Goal: Information Seeking & Learning: Learn about a topic

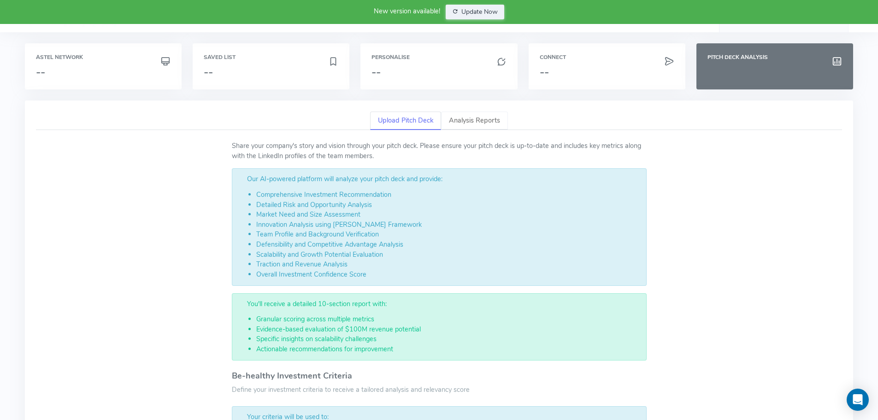
click at [467, 118] on link "Analysis Reports" at bounding box center [474, 121] width 67 height 19
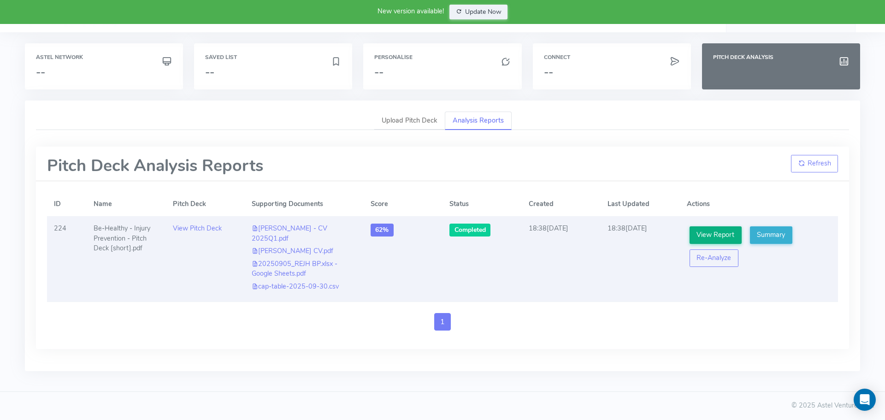
click at [706, 234] on link "View Report" at bounding box center [716, 235] width 52 height 18
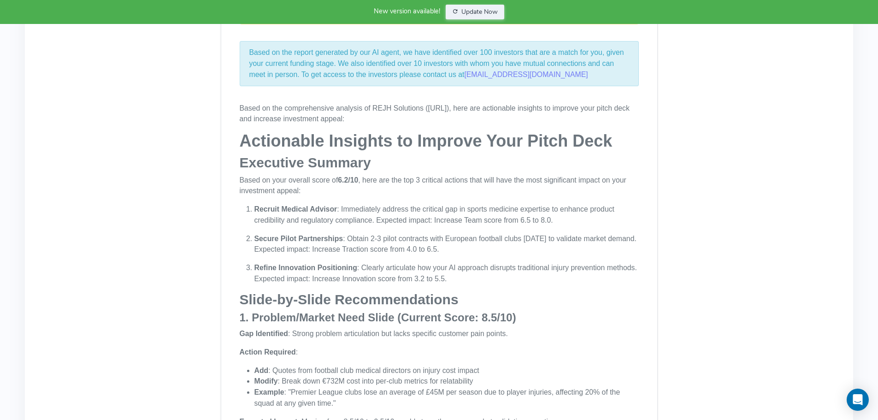
scroll to position [240, 0]
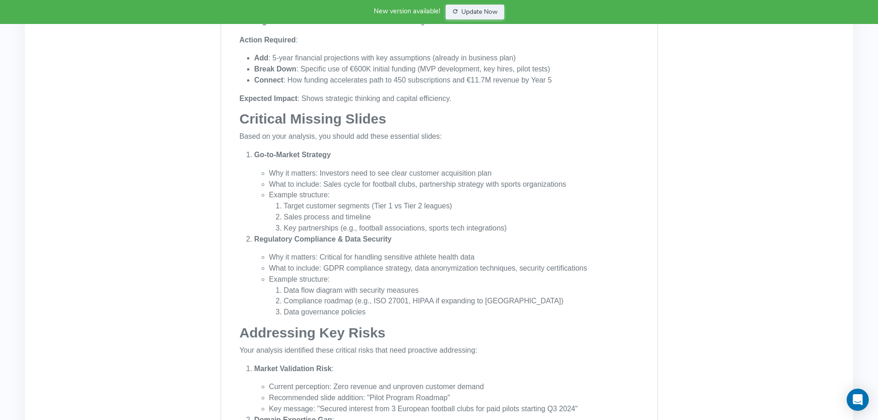
click at [306, 238] on strong "Regulatory Compliance & Data Security" at bounding box center [322, 239] width 137 height 8
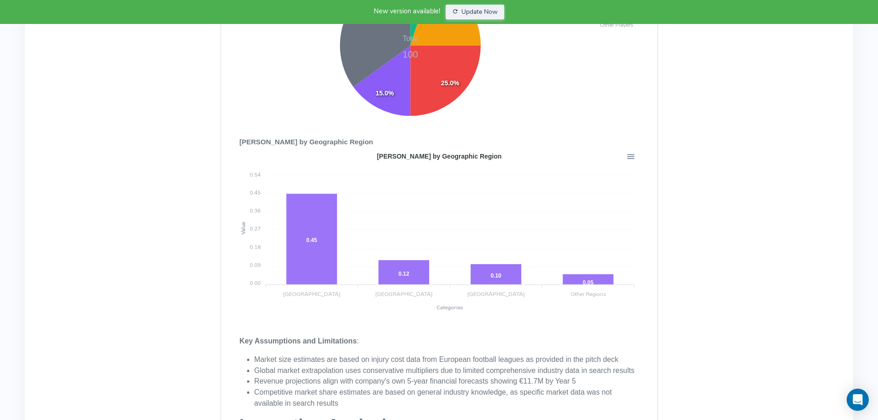
scroll to position [9412, 0]
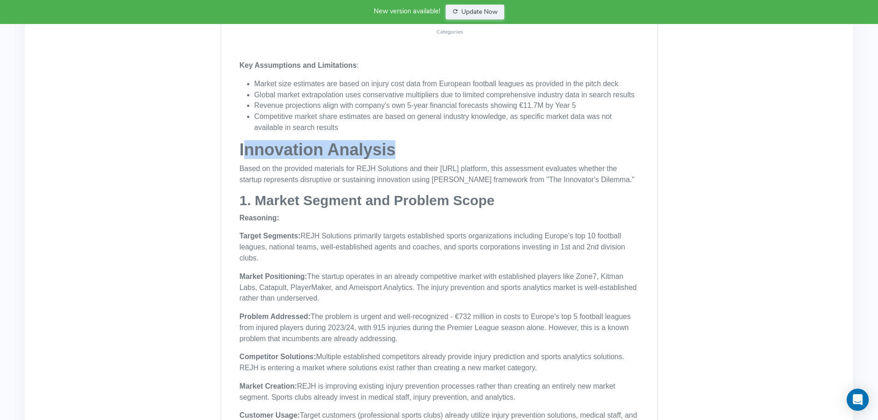
drag, startPoint x: 248, startPoint y: 91, endPoint x: 436, endPoint y: 88, distance: 188.1
click at [436, 141] on h1 "Innovation Analysis" at bounding box center [439, 150] width 399 height 18
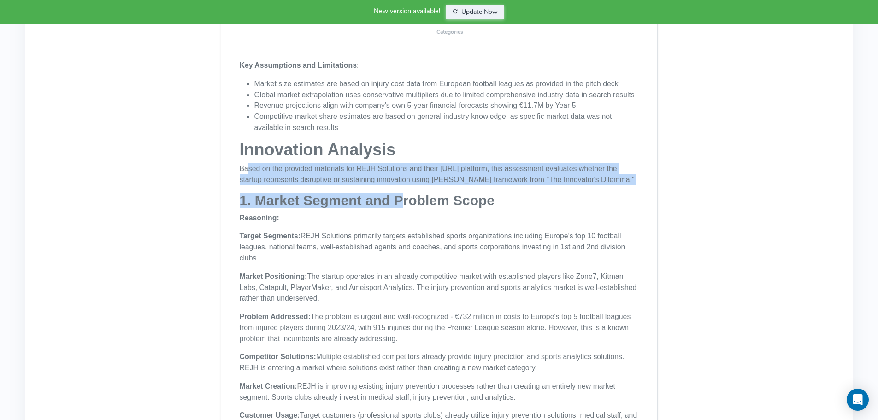
drag, startPoint x: 248, startPoint y: 116, endPoint x: 413, endPoint y: 160, distance: 169.9
click at [407, 159] on div "Based on the comprehensive analysis of REJH Solutions ([URL]), here are actiona…" at bounding box center [439, 145] width 399 height 18430
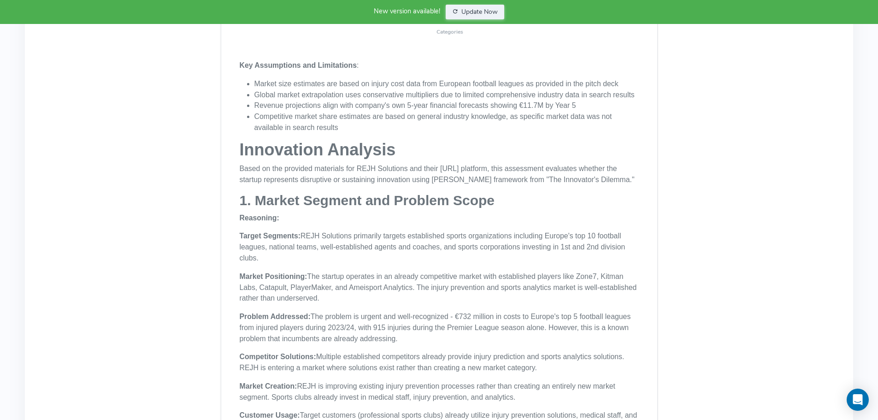
click at [431, 193] on strong "1. Market Segment and Problem Scope" at bounding box center [367, 200] width 255 height 15
drag, startPoint x: 259, startPoint y: 155, endPoint x: 507, endPoint y: 153, distance: 248.0
click at [507, 193] on h2 "1. Market Segment and Problem Scope" at bounding box center [439, 200] width 399 height 15
drag, startPoint x: 243, startPoint y: 174, endPoint x: 294, endPoint y: 173, distance: 50.7
click at [294, 212] on p "Reasoning:" at bounding box center [439, 217] width 399 height 11
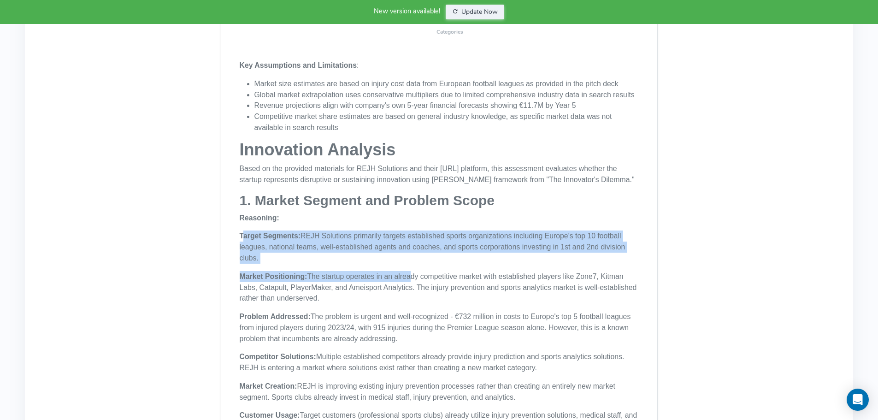
drag, startPoint x: 243, startPoint y: 197, endPoint x: 406, endPoint y: 230, distance: 165.6
click at [406, 230] on div "Based on the comprehensive analysis of REJH Solutions ([URL]), here are actiona…" at bounding box center [439, 145] width 399 height 18430
click at [368, 271] on p "Market Positioning: The startup operates in an already competitive market with …" at bounding box center [439, 287] width 399 height 33
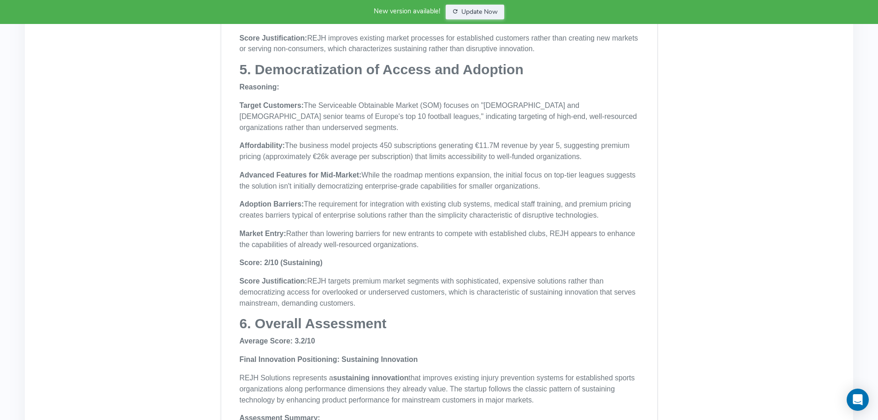
scroll to position [10610, 0]
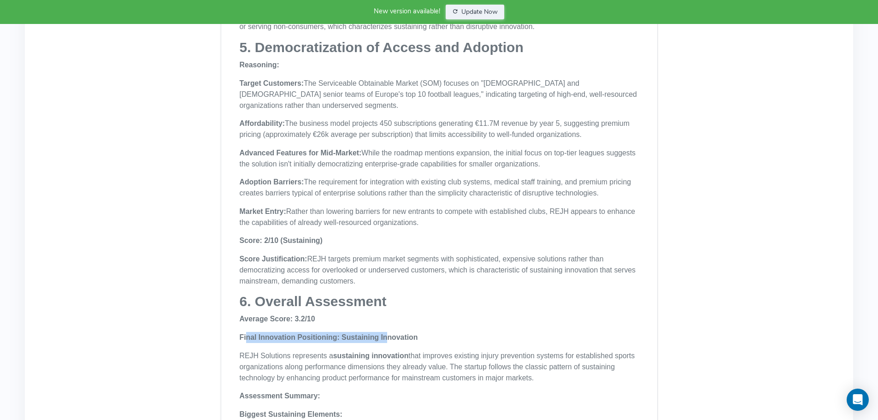
drag, startPoint x: 247, startPoint y: 274, endPoint x: 371, endPoint y: 277, distance: 124.5
click at [391, 333] on strong "Final Innovation Positioning: Sustaining Innovation" at bounding box center [329, 337] width 178 height 8
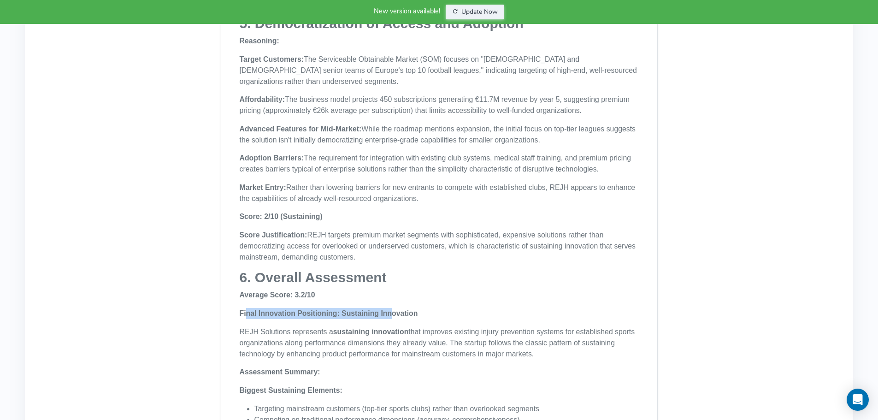
scroll to position [10702, 0]
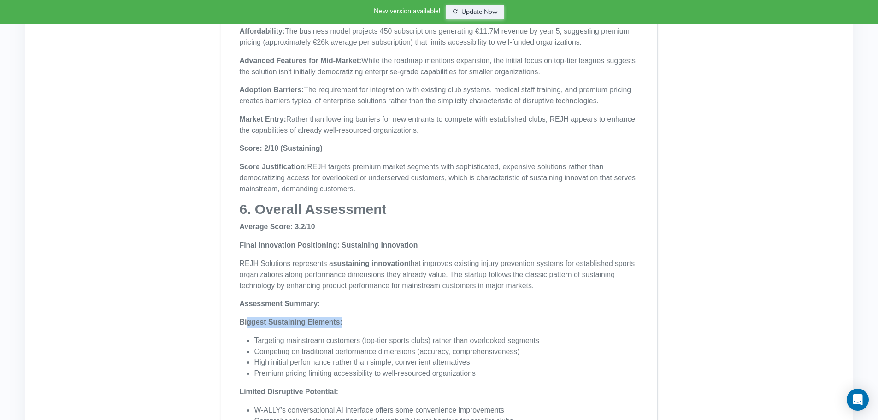
drag, startPoint x: 245, startPoint y: 253, endPoint x: 361, endPoint y: 261, distance: 116.4
click at [361, 317] on p "Biggest Sustaining Elements:" at bounding box center [439, 322] width 399 height 11
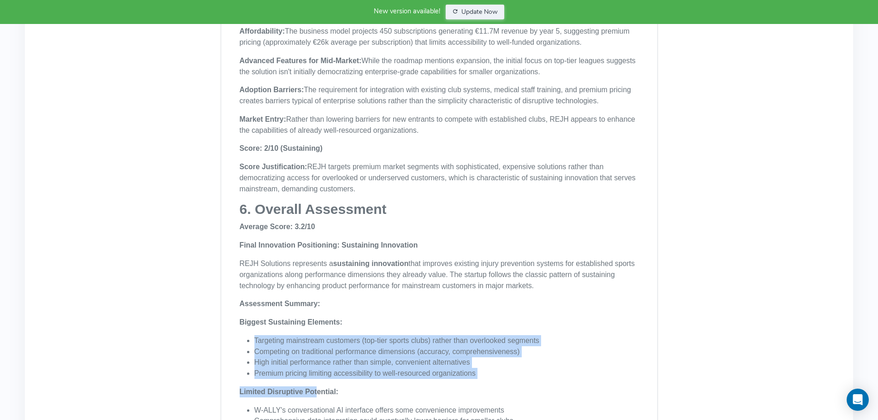
drag, startPoint x: 254, startPoint y: 277, endPoint x: 316, endPoint y: 317, distance: 74.0
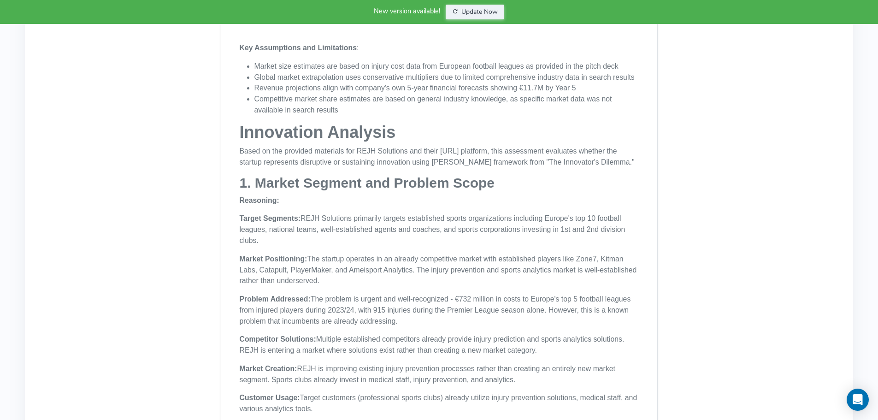
scroll to position [9458, 0]
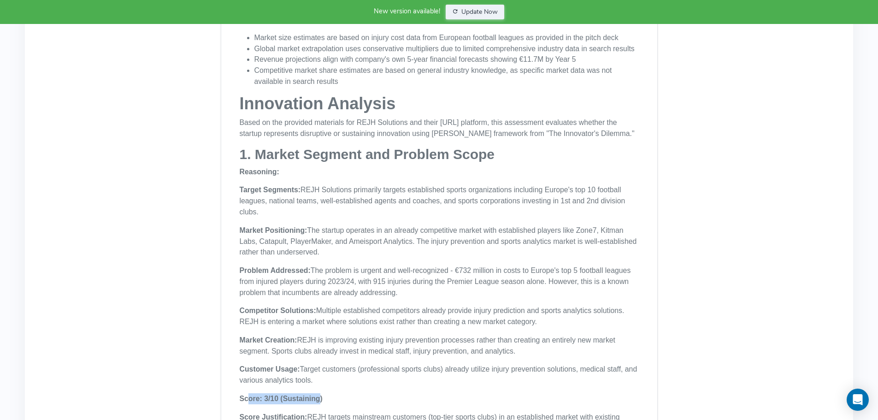
drag, startPoint x: 246, startPoint y: 353, endPoint x: 320, endPoint y: 354, distance: 73.8
click at [319, 395] on strong "Score: 3/10 (Sustaining)" at bounding box center [281, 399] width 83 height 8
click at [322, 393] on p "Score: 3/10 (Sustaining)" at bounding box center [439, 398] width 399 height 11
drag, startPoint x: 358, startPoint y: 371, endPoint x: 596, endPoint y: 371, distance: 237.8
click at [595, 412] on p "Score Justification: REJH targets mainstream customers (top-tier sports clubs) …" at bounding box center [439, 428] width 399 height 33
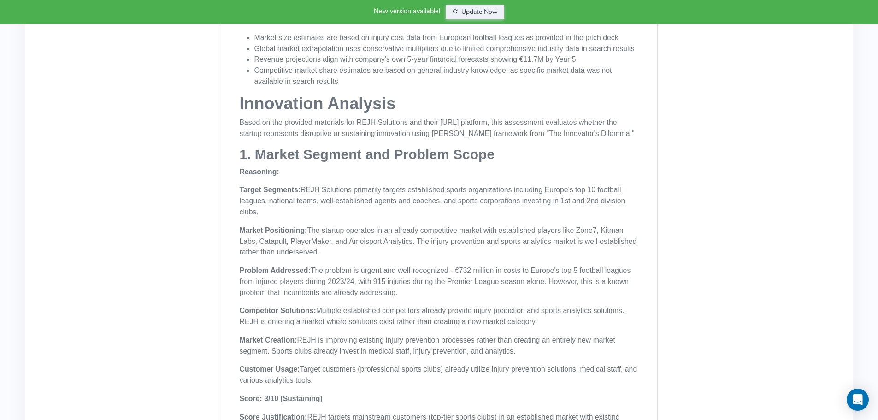
drag, startPoint x: 251, startPoint y: 385, endPoint x: 604, endPoint y: 383, distance: 353.1
click at [595, 412] on p "Score Justification: REJH targets mainstream customers (top-tier sports clubs) …" at bounding box center [439, 428] width 399 height 33
click at [610, 412] on p "Score Justification: REJH targets mainstream customers (top-tier sports clubs) …" at bounding box center [439, 428] width 399 height 33
drag, startPoint x: 247, startPoint y: 396, endPoint x: 341, endPoint y: 395, distance: 93.6
click at [339, 412] on p "Score Justification: REJH targets mainstream customers (top-tier sports clubs) …" at bounding box center [439, 428] width 399 height 33
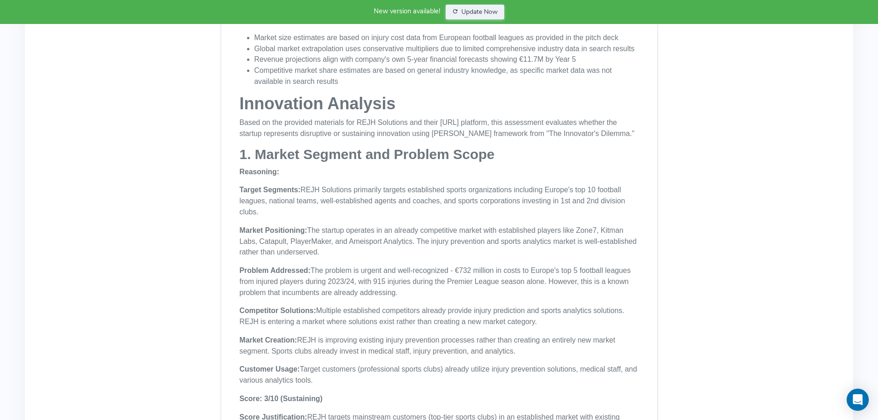
click at [364, 412] on p "Score Justification: REJH targets mainstream customers (top-tier sports clubs) …" at bounding box center [439, 428] width 399 height 33
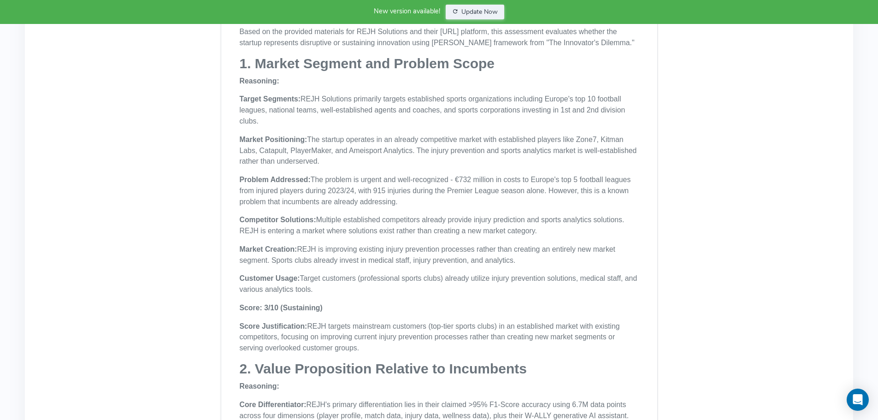
scroll to position [9550, 0]
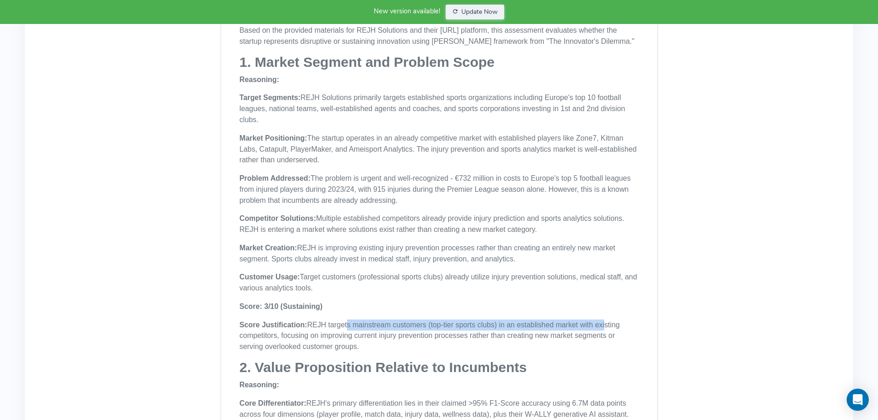
drag, startPoint x: 348, startPoint y: 282, endPoint x: 612, endPoint y: 281, distance: 264.6
click at [603, 319] on p "Score Justification: REJH targets mainstream customers (top-tier sports clubs) …" at bounding box center [439, 335] width 399 height 33
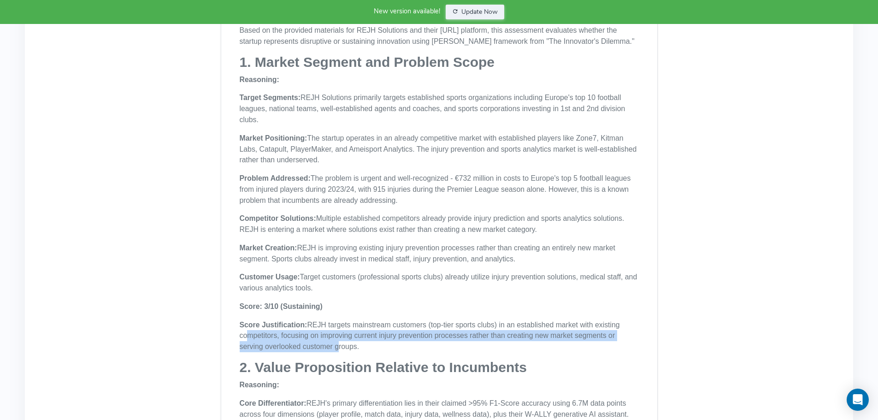
drag, startPoint x: 245, startPoint y: 291, endPoint x: 349, endPoint y: 303, distance: 104.9
click at [339, 319] on p "Score Justification: REJH targets mainstream customers (top-tier sports clubs) …" at bounding box center [439, 335] width 399 height 33
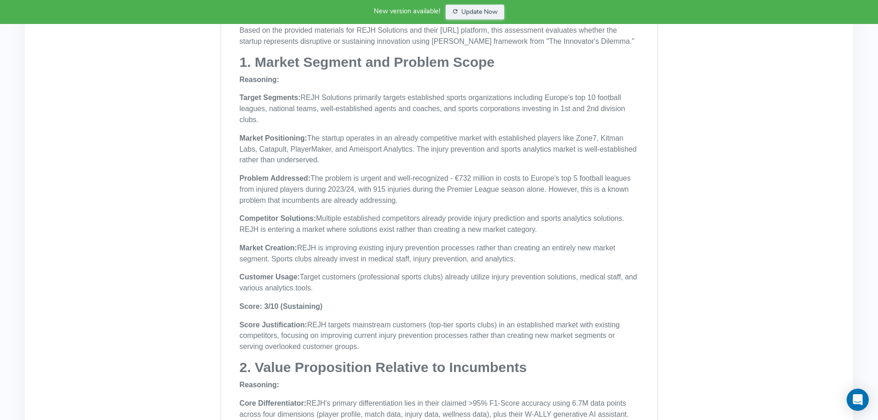
click at [360, 319] on p "Score Justification: REJH targets mainstream customers (top-tier sports clubs) …" at bounding box center [439, 335] width 399 height 33
drag, startPoint x: 245, startPoint y: 303, endPoint x: 324, endPoint y: 302, distance: 79.3
click at [323, 319] on p "Score Justification: REJH targets mainstream customers (top-tier sports clubs) …" at bounding box center [439, 335] width 399 height 33
click at [338, 319] on p "Score Justification: REJH targets mainstream customers (top-tier sports clubs) …" at bounding box center [439, 335] width 399 height 33
click at [355, 319] on p "Score Justification: REJH targets mainstream customers (top-tier sports clubs) …" at bounding box center [439, 335] width 399 height 33
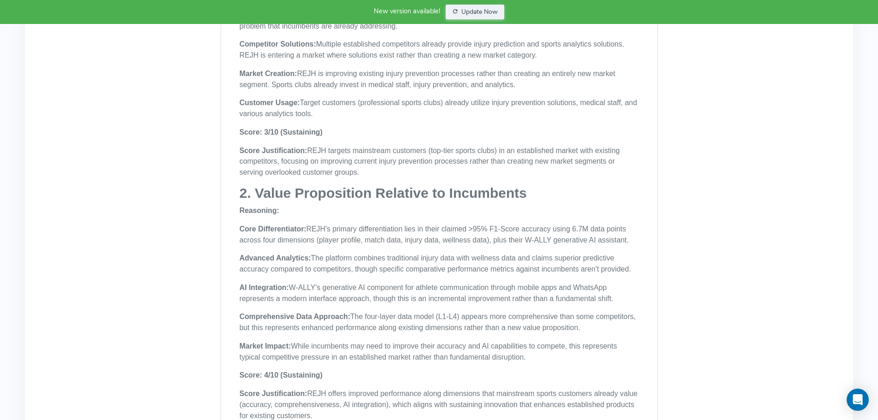
scroll to position [9735, 0]
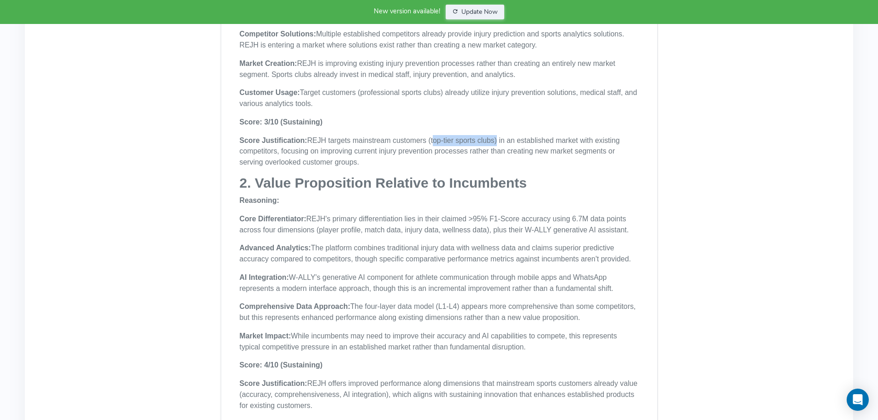
drag, startPoint x: 426, startPoint y: 95, endPoint x: 490, endPoint y: 96, distance: 64.1
click at [490, 135] on p "Score Justification: REJH targets mainstream customers (top-tier sports clubs) …" at bounding box center [439, 151] width 399 height 33
click at [491, 135] on p "Score Justification: REJH targets mainstream customers (top-tier sports clubs) …" at bounding box center [439, 151] width 399 height 33
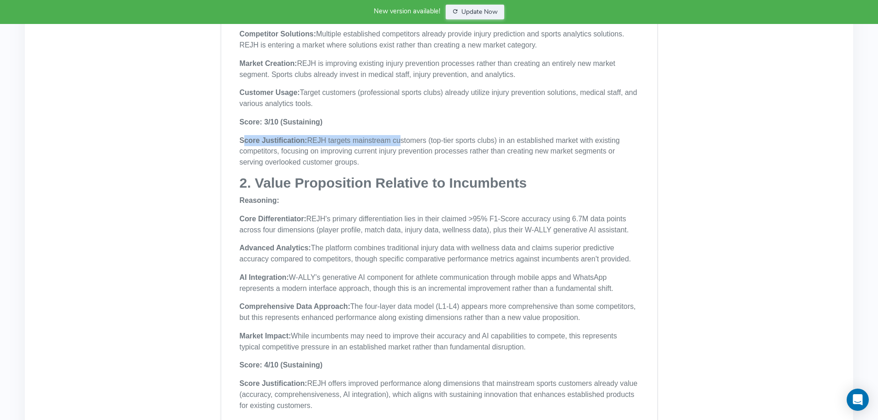
drag, startPoint x: 245, startPoint y: 99, endPoint x: 392, endPoint y: 102, distance: 147.1
click at [392, 135] on p "Score Justification: REJH targets mainstream customers (top-tier sports clubs) …" at bounding box center [439, 151] width 399 height 33
drag, startPoint x: 249, startPoint y: 81, endPoint x: 493, endPoint y: 98, distance: 244.4
click at [327, 135] on p "Score Justification: REJH targets mainstream customers (top-tier sports clubs) …" at bounding box center [439, 151] width 399 height 33
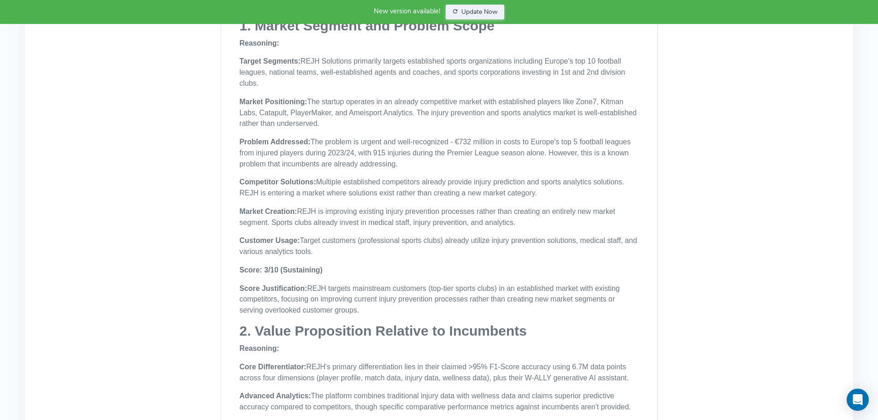
scroll to position [9550, 0]
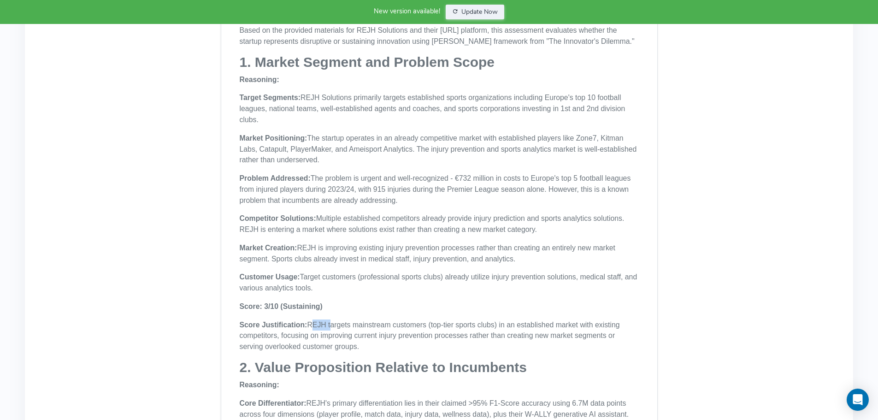
drag, startPoint x: 307, startPoint y: 281, endPoint x: 324, endPoint y: 279, distance: 16.8
click at [324, 319] on p "Score Justification: REJH targets mainstream customers (top-tier sports clubs) …" at bounding box center [439, 335] width 399 height 33
drag, startPoint x: 426, startPoint y: 282, endPoint x: 490, endPoint y: 281, distance: 64.5
click at [490, 319] on p "Score Justification: REJH targets mainstream customers (top-tier sports clubs) …" at bounding box center [439, 335] width 399 height 33
drag, startPoint x: 243, startPoint y: 282, endPoint x: 490, endPoint y: 283, distance: 247.1
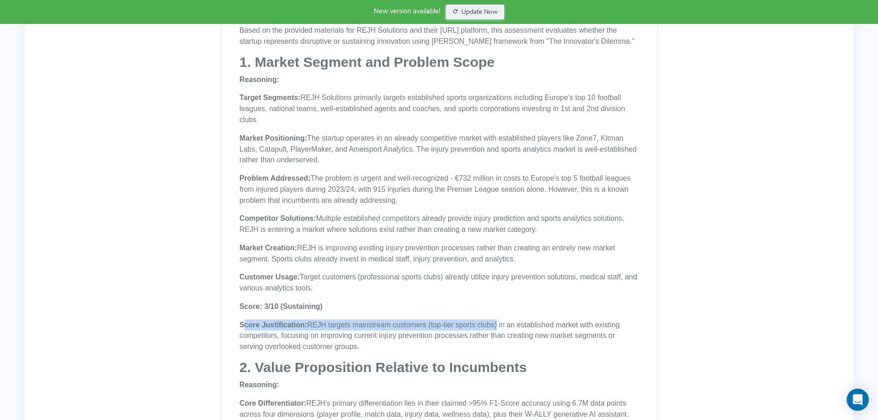
click at [490, 319] on p "Score Justification: REJH targets mainstream customers (top-tier sports clubs) …" at bounding box center [439, 335] width 399 height 33
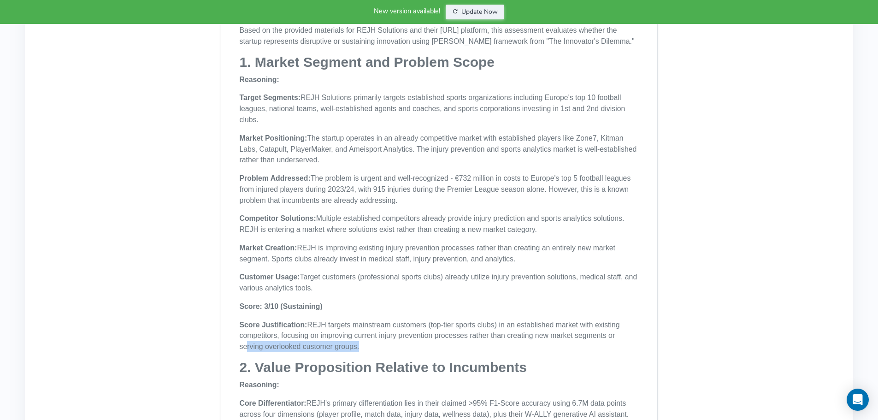
drag, startPoint x: 244, startPoint y: 305, endPoint x: 356, endPoint y: 301, distance: 111.6
click at [356, 319] on p "Score Justification: REJH targets mainstream customers (top-tier sports clubs) …" at bounding box center [439, 335] width 399 height 33
drag, startPoint x: 502, startPoint y: 281, endPoint x: 559, endPoint y: 281, distance: 56.2
click at [567, 319] on p "Score Justification: REJH targets mainstream customers (top-tier sports clubs) …" at bounding box center [439, 335] width 399 height 33
drag, startPoint x: 248, startPoint y: 291, endPoint x: 329, endPoint y: 291, distance: 81.1
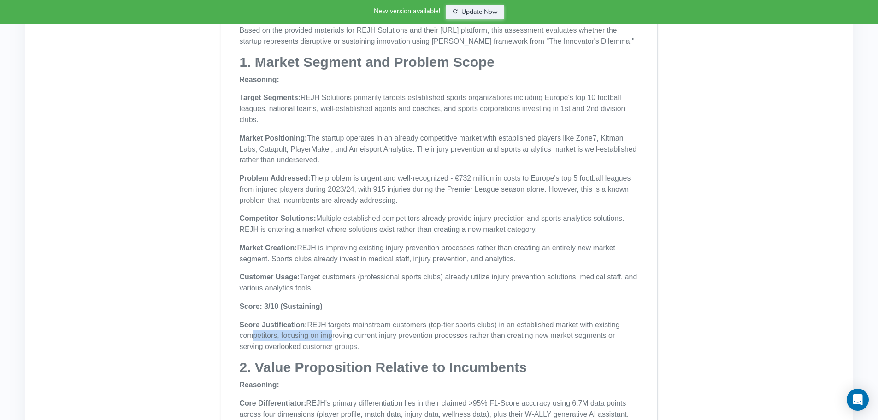
click at [329, 319] on p "Score Justification: REJH targets mainstream customers (top-tier sports clubs) …" at bounding box center [439, 335] width 399 height 33
click at [380, 319] on p "Score Justification: REJH targets mainstream customers (top-tier sports clubs) …" at bounding box center [439, 335] width 399 height 33
click at [287, 319] on p "Score Justification: REJH targets mainstream customers (top-tier sports clubs) …" at bounding box center [439, 335] width 399 height 33
drag, startPoint x: 525, startPoint y: 282, endPoint x: 472, endPoint y: 291, distance: 54.2
click at [472, 319] on p "Score Justification: REJH targets mainstream customers (top-tier sports clubs) …" at bounding box center [439, 335] width 399 height 33
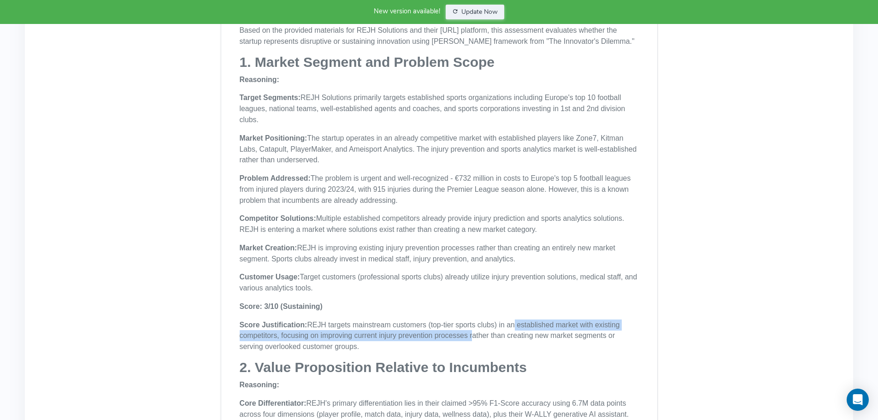
click at [472, 319] on p "Score Justification: REJH targets mainstream customers (top-tier sports clubs) …" at bounding box center [439, 335] width 399 height 33
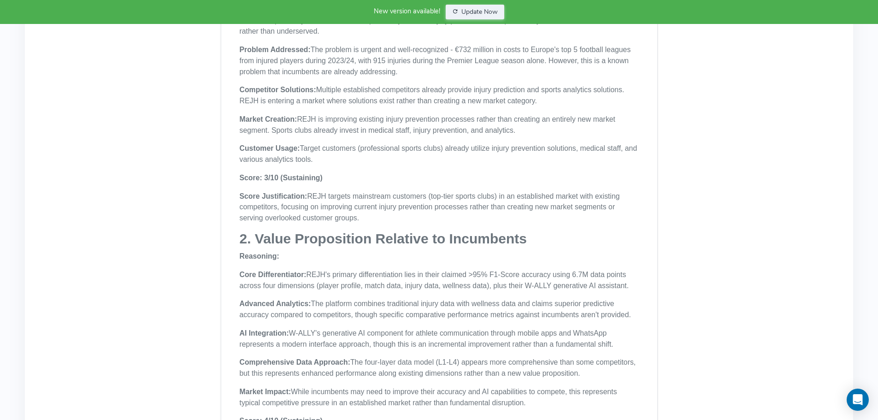
scroll to position [9735, 0]
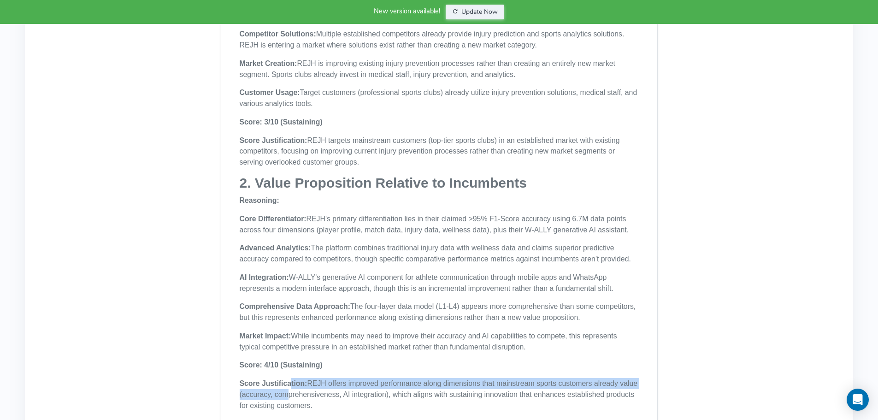
drag, startPoint x: 310, startPoint y: 338, endPoint x: 295, endPoint y: 346, distance: 16.5
click at [288, 378] on p "Score Justification: REJH offers improved performance along dimensions that mai…" at bounding box center [439, 394] width 399 height 33
click at [343, 378] on p "Score Justification: REJH offers improved performance along dimensions that mai…" at bounding box center [439, 394] width 399 height 33
click at [318, 378] on p "Score Justification: REJH offers improved performance along dimensions that mai…" at bounding box center [439, 394] width 399 height 33
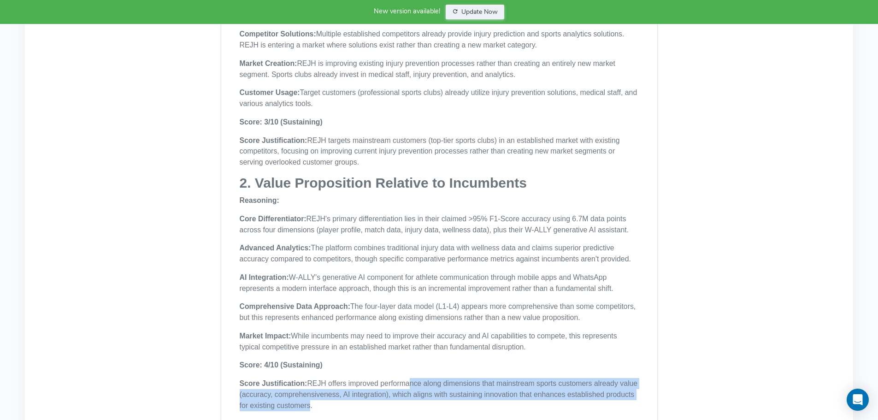
drag, startPoint x: 402, startPoint y: 335, endPoint x: 308, endPoint y: 364, distance: 98.3
click at [307, 378] on p "Score Justification: REJH offers improved performance along dimensions that mai…" at bounding box center [439, 394] width 399 height 33
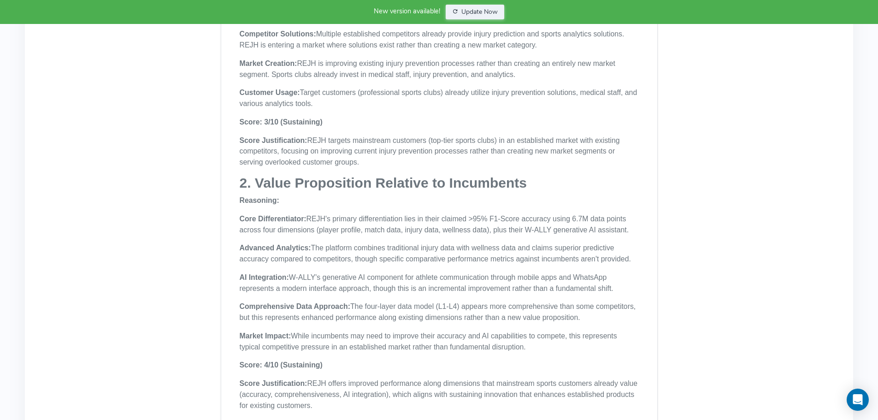
click at [319, 378] on p "Score Justification: REJH offers improved performance along dimensions that mai…" at bounding box center [439, 394] width 399 height 33
drag, startPoint x: 443, startPoint y: 172, endPoint x: 520, endPoint y: 171, distance: 77.4
click at [513, 213] on p "Core Differentiator: REJH's primary differentiation lies in their claimed >95% …" at bounding box center [439, 224] width 399 height 22
click at [568, 213] on p "Core Differentiator: REJH's primary differentiation lies in their claimed >95% …" at bounding box center [439, 224] width 399 height 22
drag, startPoint x: 349, startPoint y: 203, endPoint x: 592, endPoint y: 205, distance: 242.4
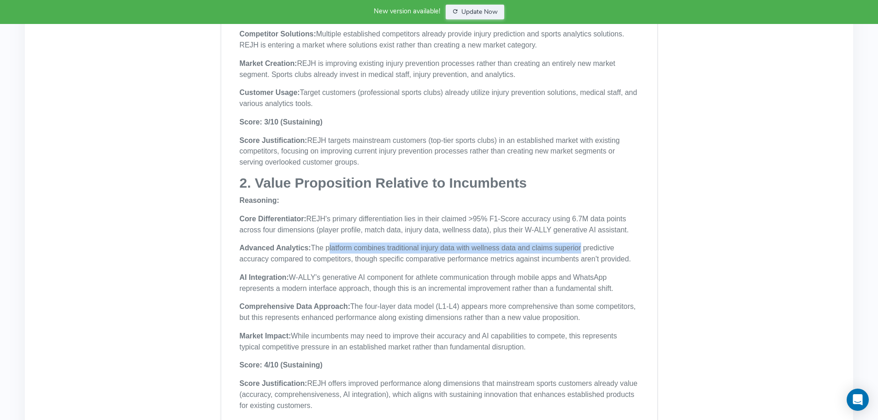
click at [590, 242] on p "Advanced Analytics: The platform combines traditional injury data with wellness…" at bounding box center [439, 253] width 399 height 22
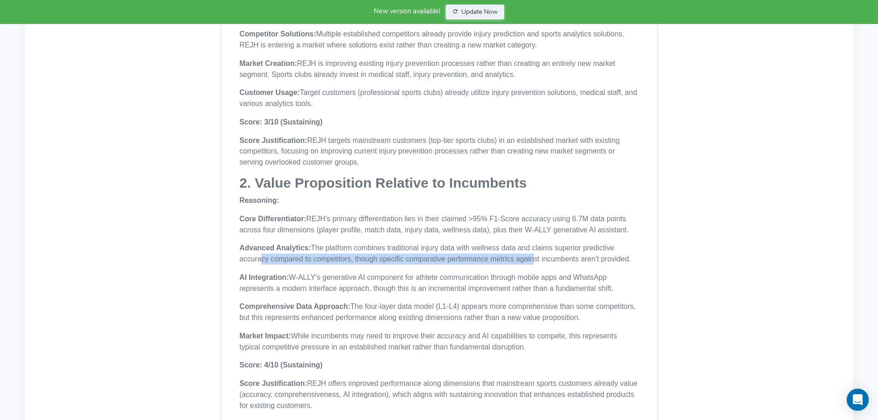
drag, startPoint x: 411, startPoint y: 213, endPoint x: 546, endPoint y: 213, distance: 135.0
click at [546, 242] on p "Advanced Analytics: The platform combines traditional injury data with wellness…" at bounding box center [439, 253] width 399 height 22
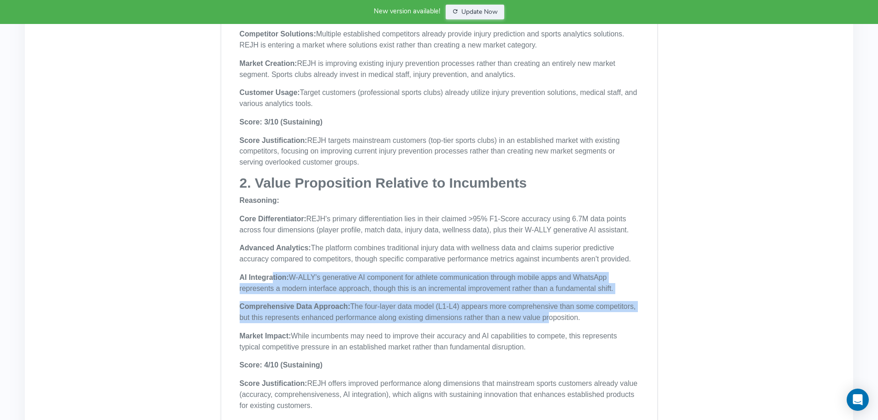
drag, startPoint x: 277, startPoint y: 233, endPoint x: 566, endPoint y: 271, distance: 291.1
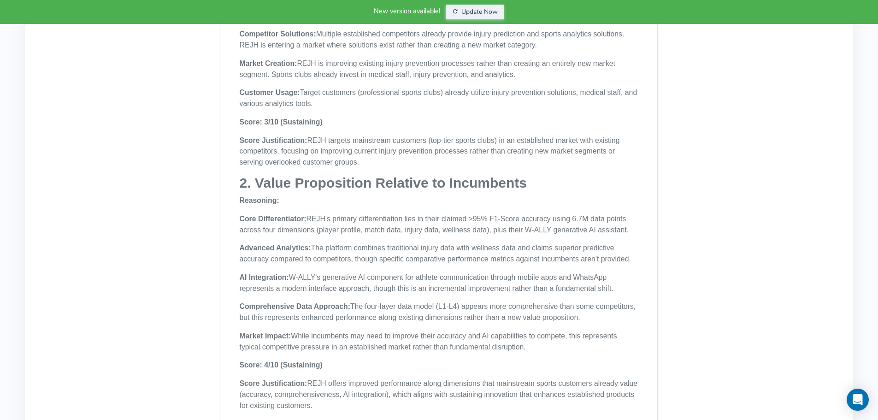
click at [326, 330] on p "Market Impact: While incumbents may need to improve their accuracy and AI capab…" at bounding box center [439, 341] width 399 height 22
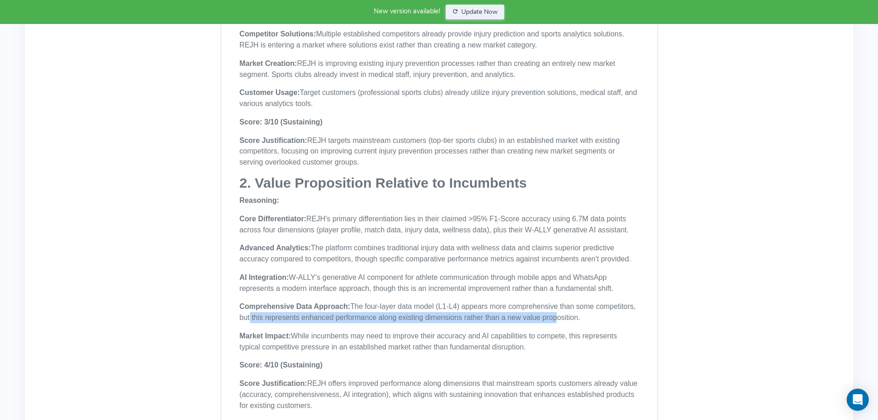
drag, startPoint x: 247, startPoint y: 276, endPoint x: 542, endPoint y: 274, distance: 295.9
click at [554, 301] on p "Comprehensive Data Approach: The four-layer data model (L1-L4) appears more com…" at bounding box center [439, 312] width 399 height 22
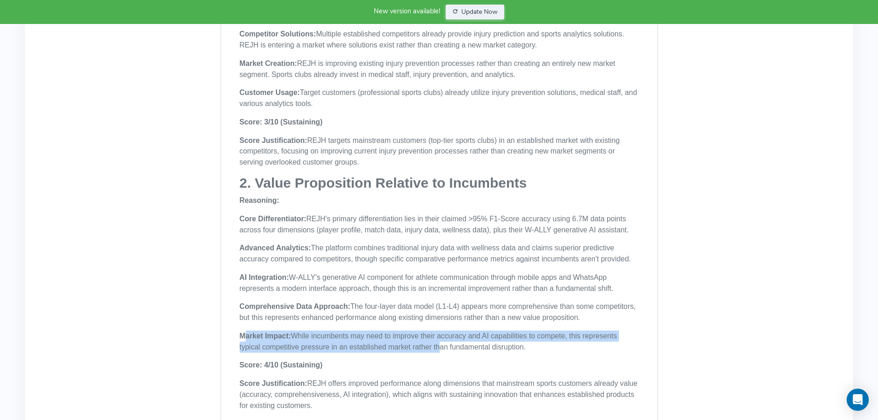
drag, startPoint x: 307, startPoint y: 290, endPoint x: 438, endPoint y: 305, distance: 132.6
click at [438, 330] on p "Market Impact: While incumbents may need to improve their accuracy and AI capab…" at bounding box center [439, 341] width 399 height 22
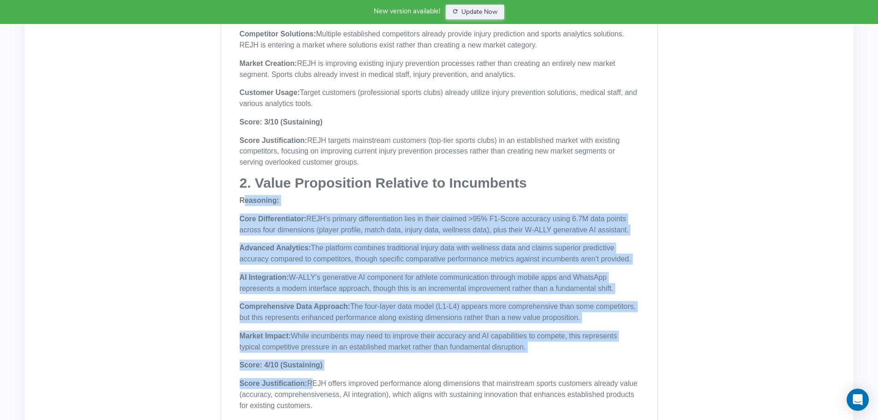
drag, startPoint x: 259, startPoint y: 159, endPoint x: 308, endPoint y: 340, distance: 188.3
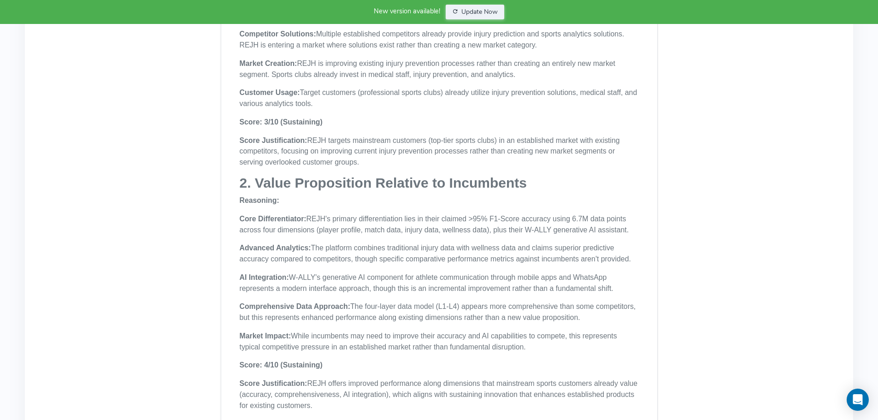
click at [334, 378] on p "Score Justification: REJH offers improved performance along dimensions that mai…" at bounding box center [439, 394] width 399 height 33
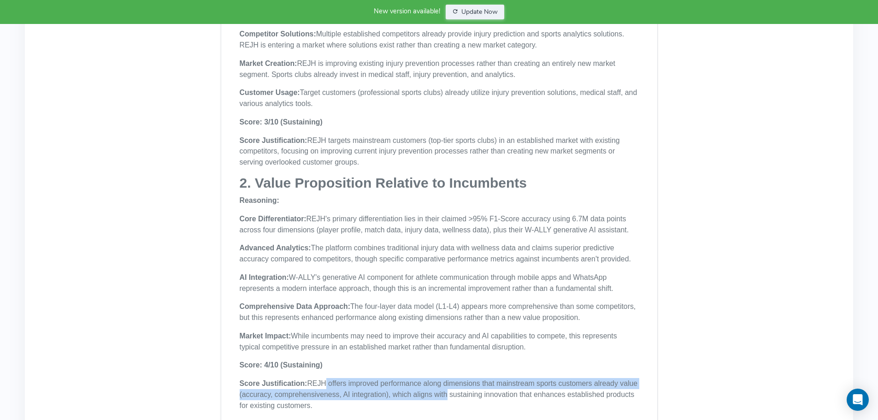
drag, startPoint x: 333, startPoint y: 339, endPoint x: 456, endPoint y: 351, distance: 123.2
click at [449, 378] on p "Score Justification: REJH offers improved performance along dimensions that mai…" at bounding box center [439, 394] width 399 height 33
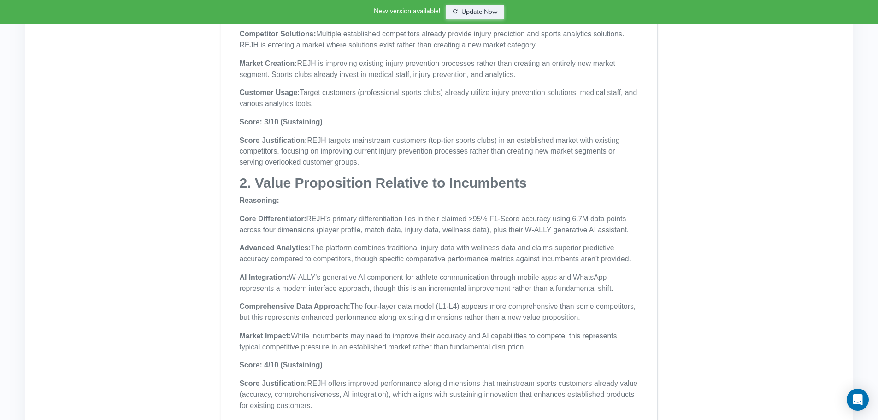
click at [502, 378] on p "Score Justification: REJH offers improved performance along dimensions that mai…" at bounding box center [439, 394] width 399 height 33
click at [359, 378] on p "Score Justification: REJH offers improved performance along dimensions that mai…" at bounding box center [439, 394] width 399 height 33
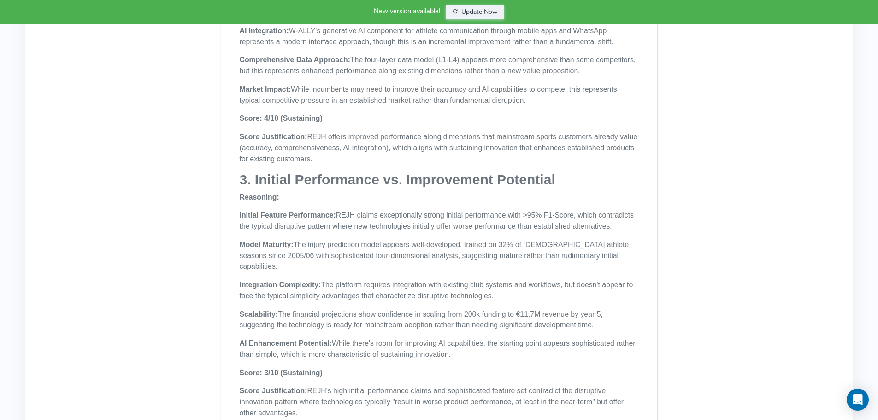
scroll to position [9965, 0]
